Goal: Find specific page/section: Find specific page/section

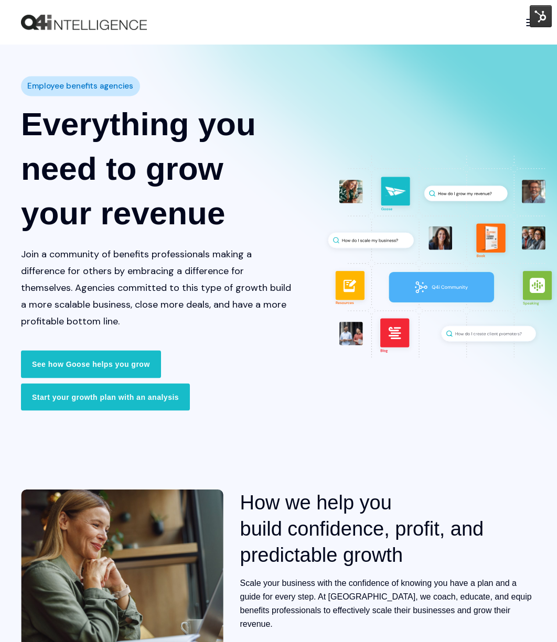
click at [526, 23] on div "Open Burger Menu" at bounding box center [530, 22] width 10 height 7
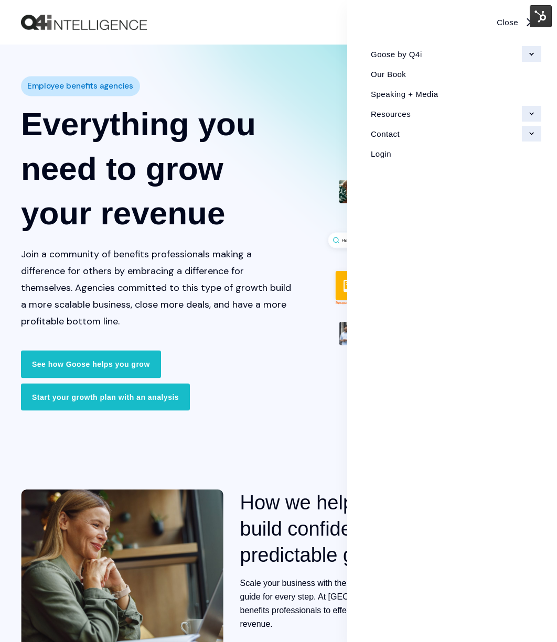
click at [388, 55] on link "Goose by Q4i" at bounding box center [452, 54] width 178 height 20
click at [531, 52] on link "Goose by Q4i" at bounding box center [452, 54] width 178 height 20
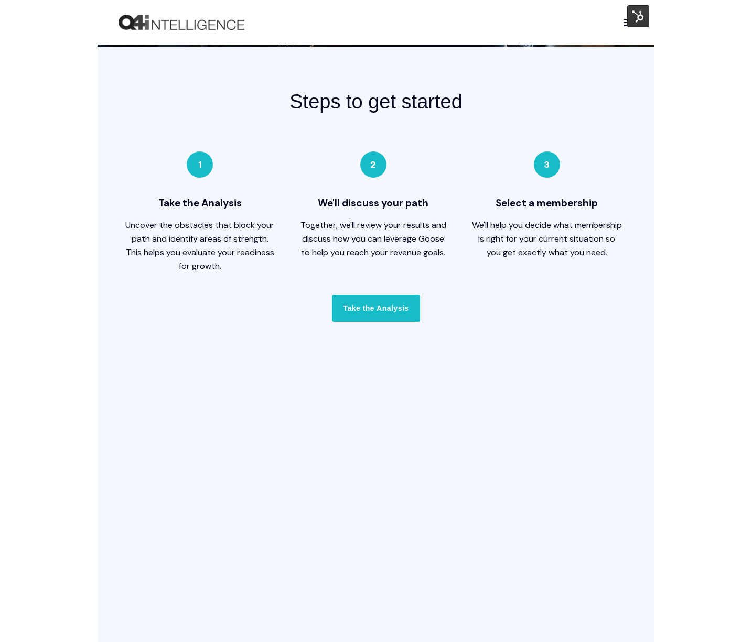
scroll to position [2497, 0]
